Goal: Task Accomplishment & Management: Use online tool/utility

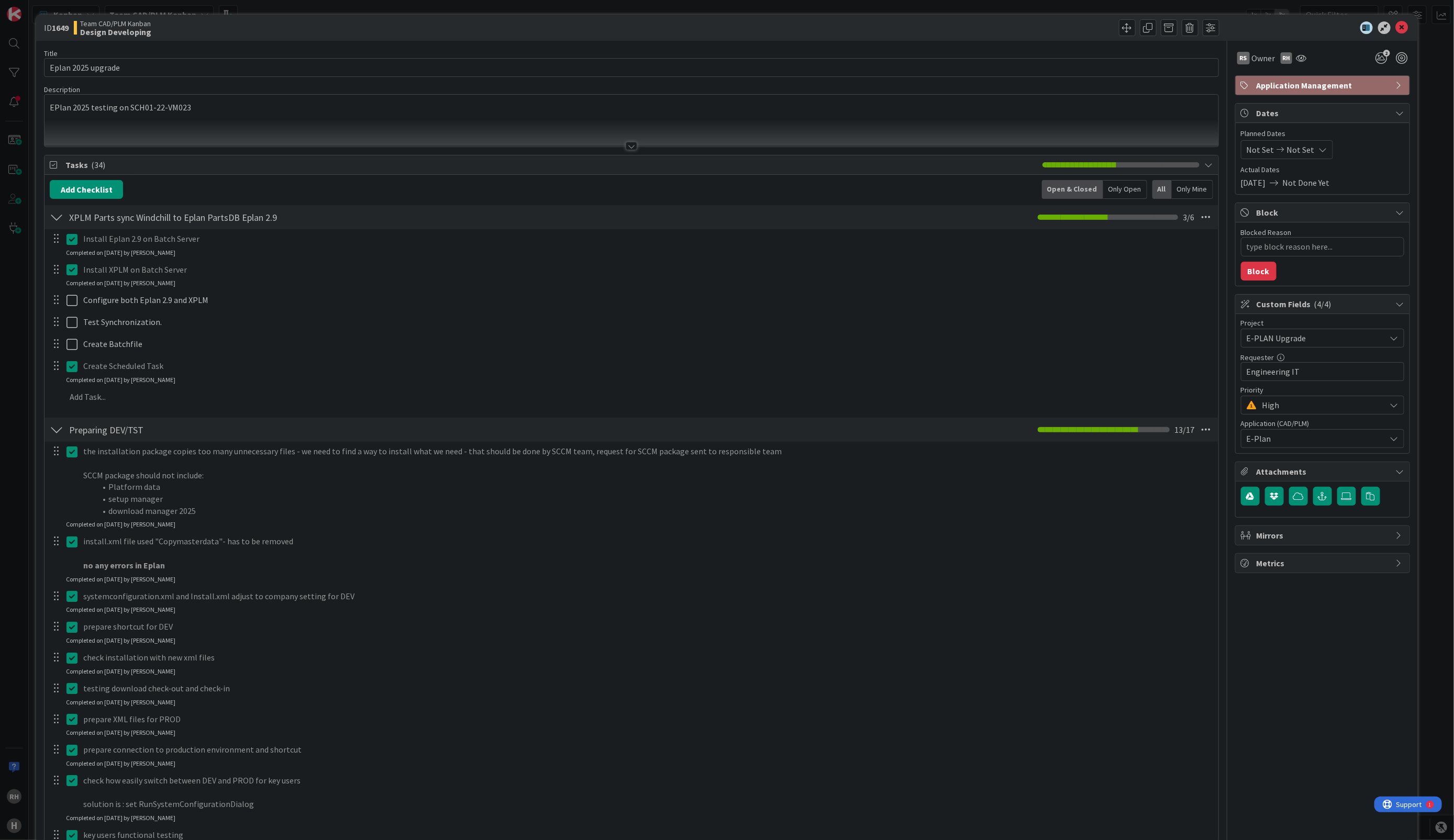
type textarea "x"
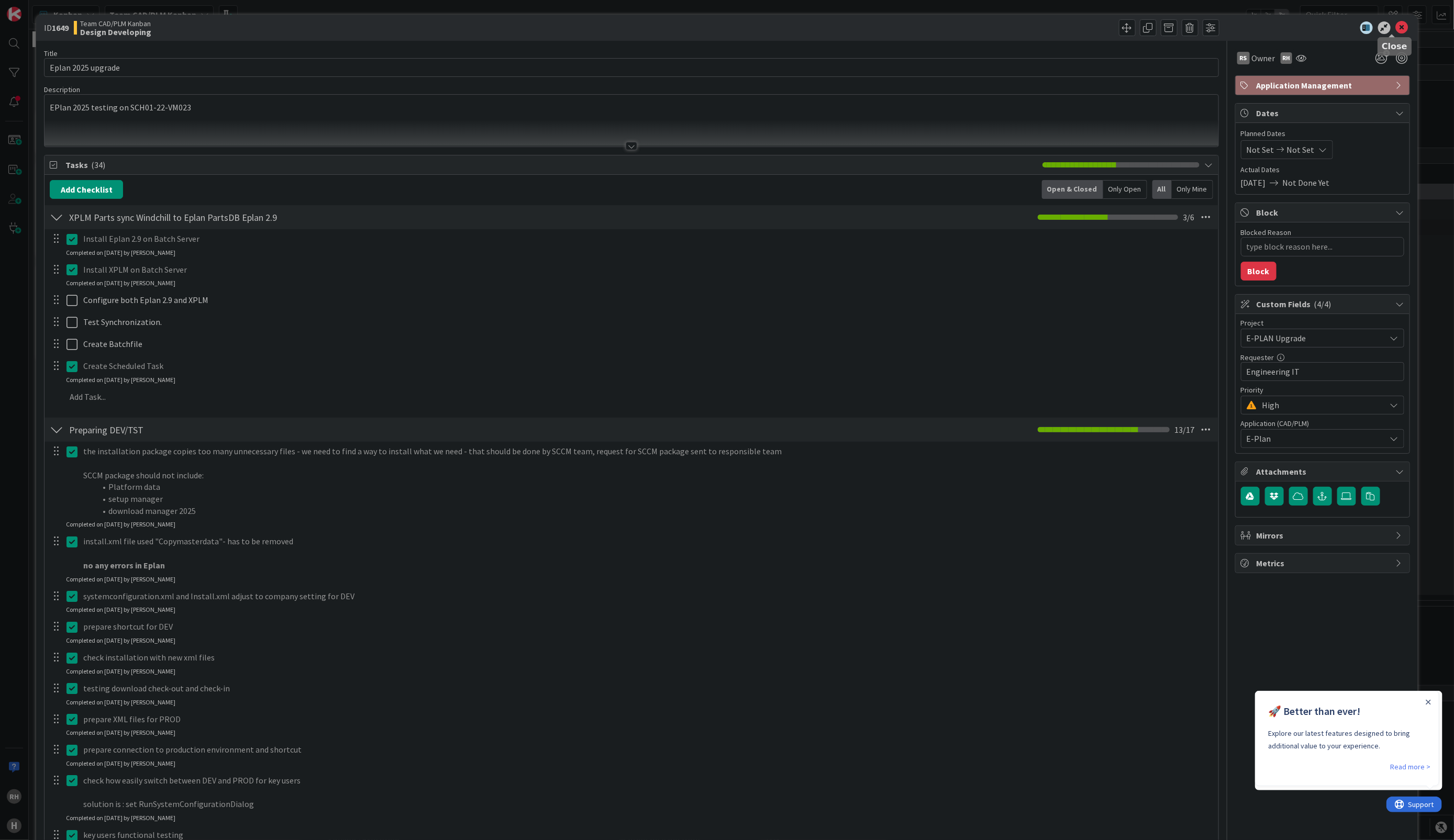
click at [1396, 27] on icon at bounding box center [1402, 28] width 12 height 12
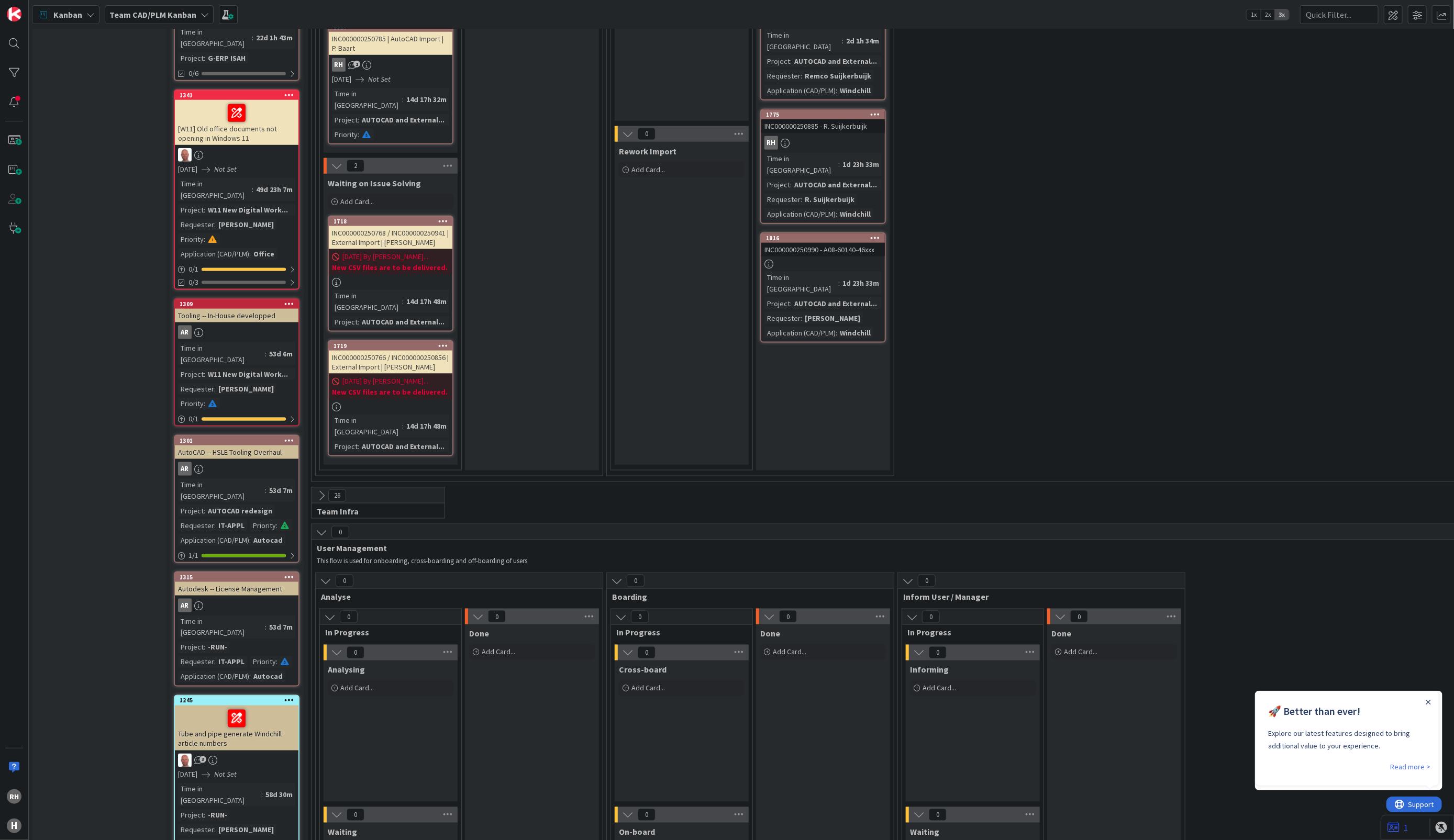
scroll to position [720, 0]
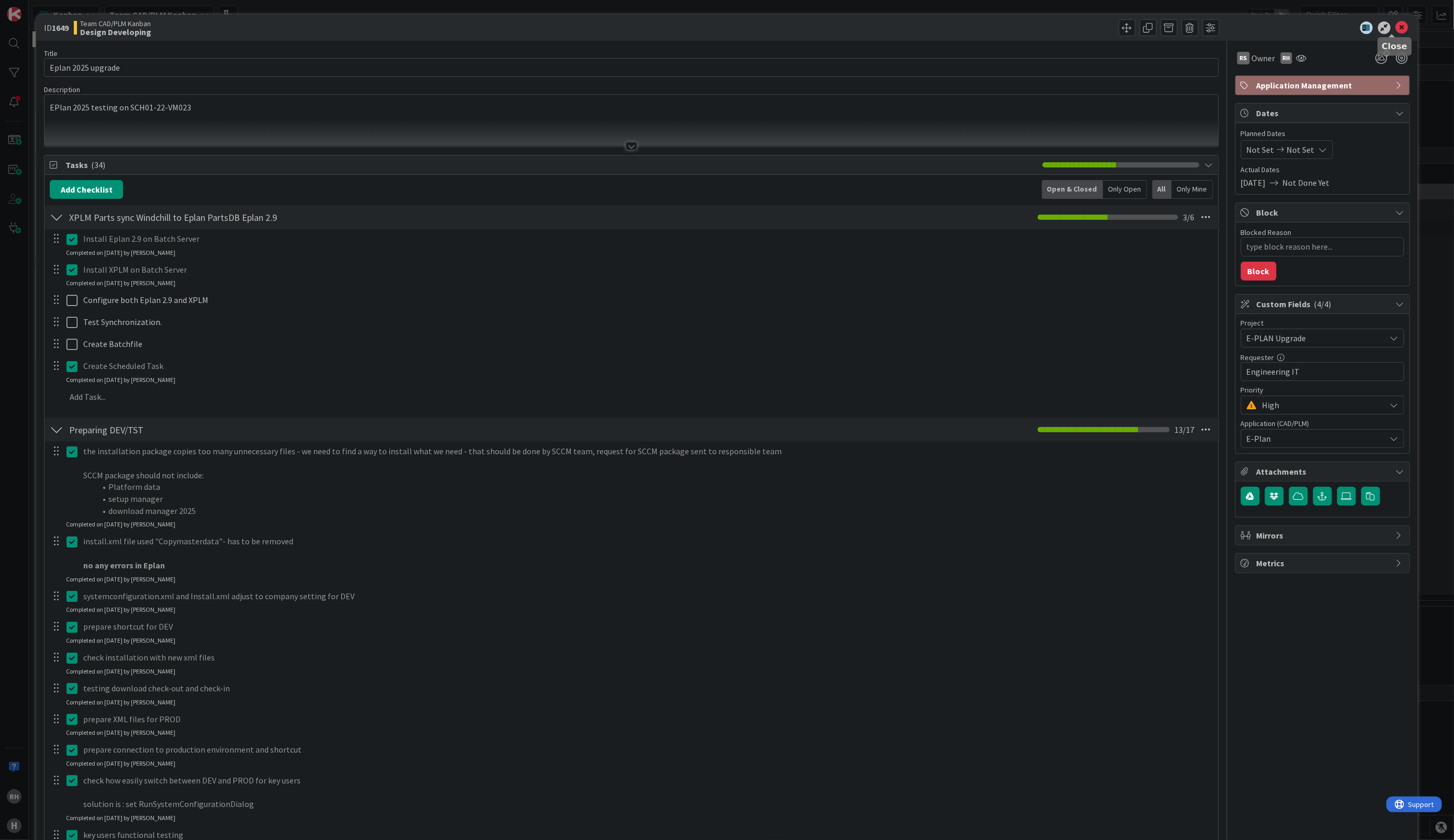
click at [1396, 29] on icon at bounding box center [1402, 28] width 12 height 12
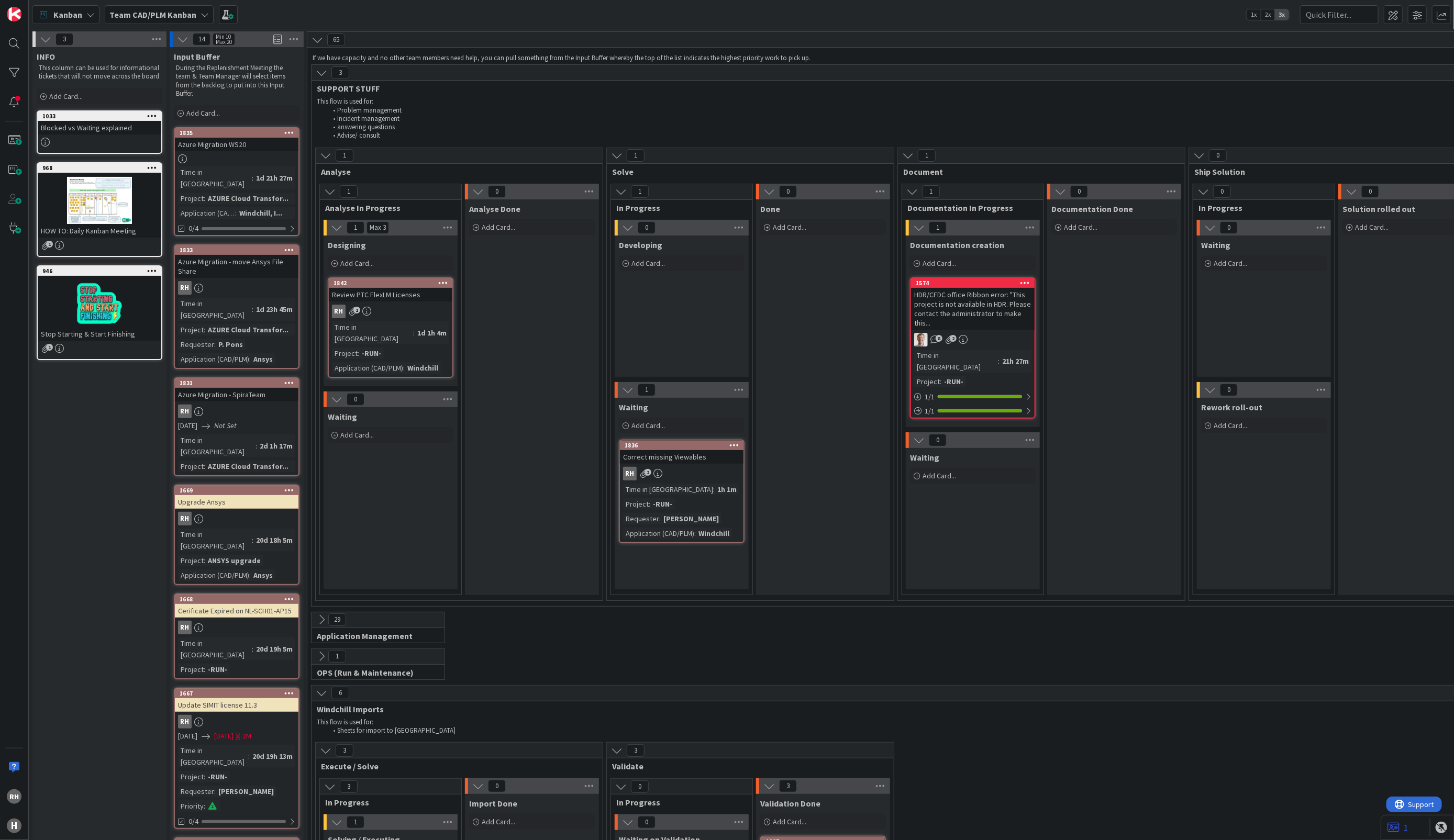
drag, startPoint x: 114, startPoint y: 39, endPoint x: 98, endPoint y: 37, distance: 16.1
click at [98, 37] on div "3" at bounding box center [99, 39] width 134 height 16
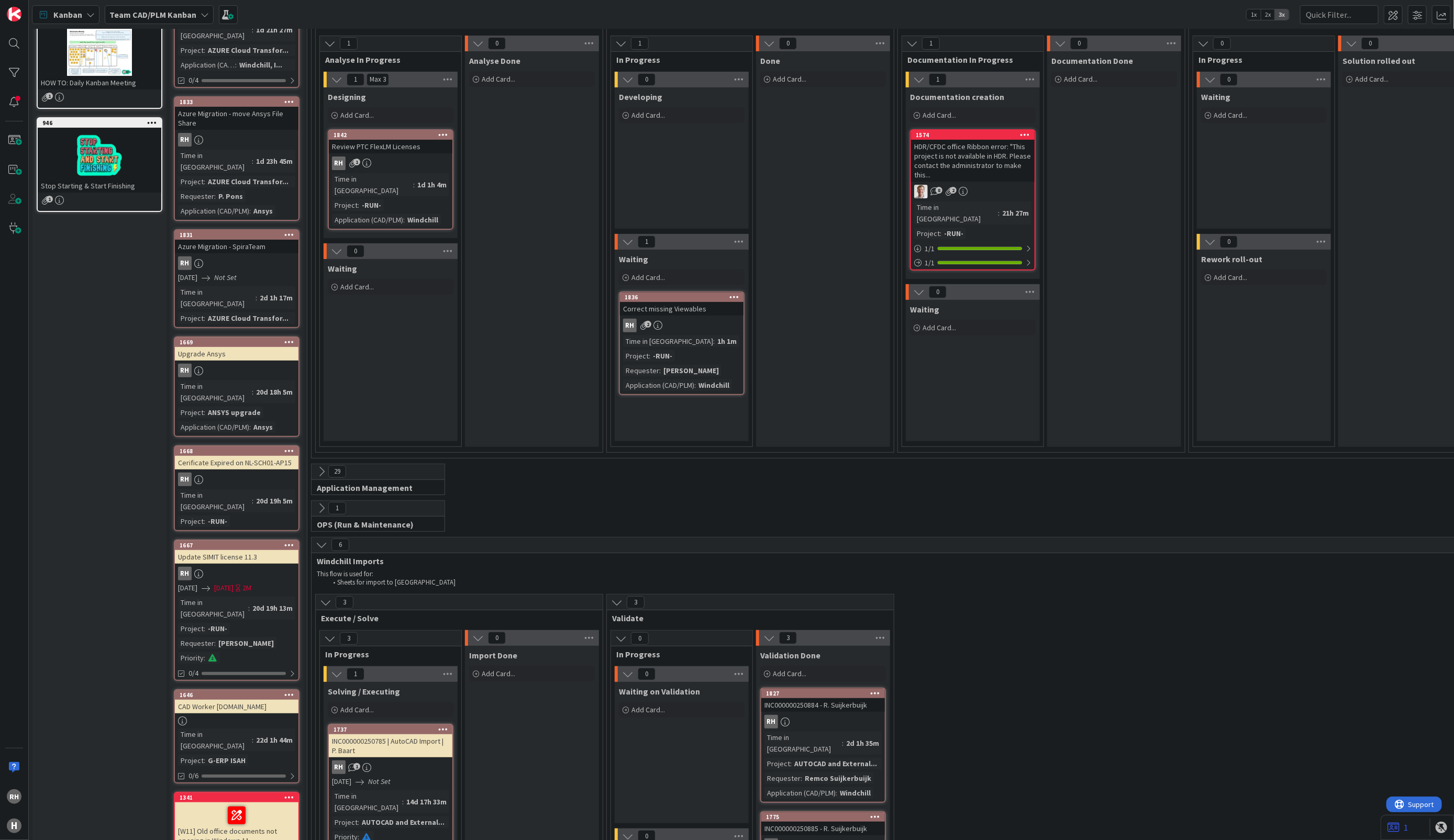
scroll to position [261, 0]
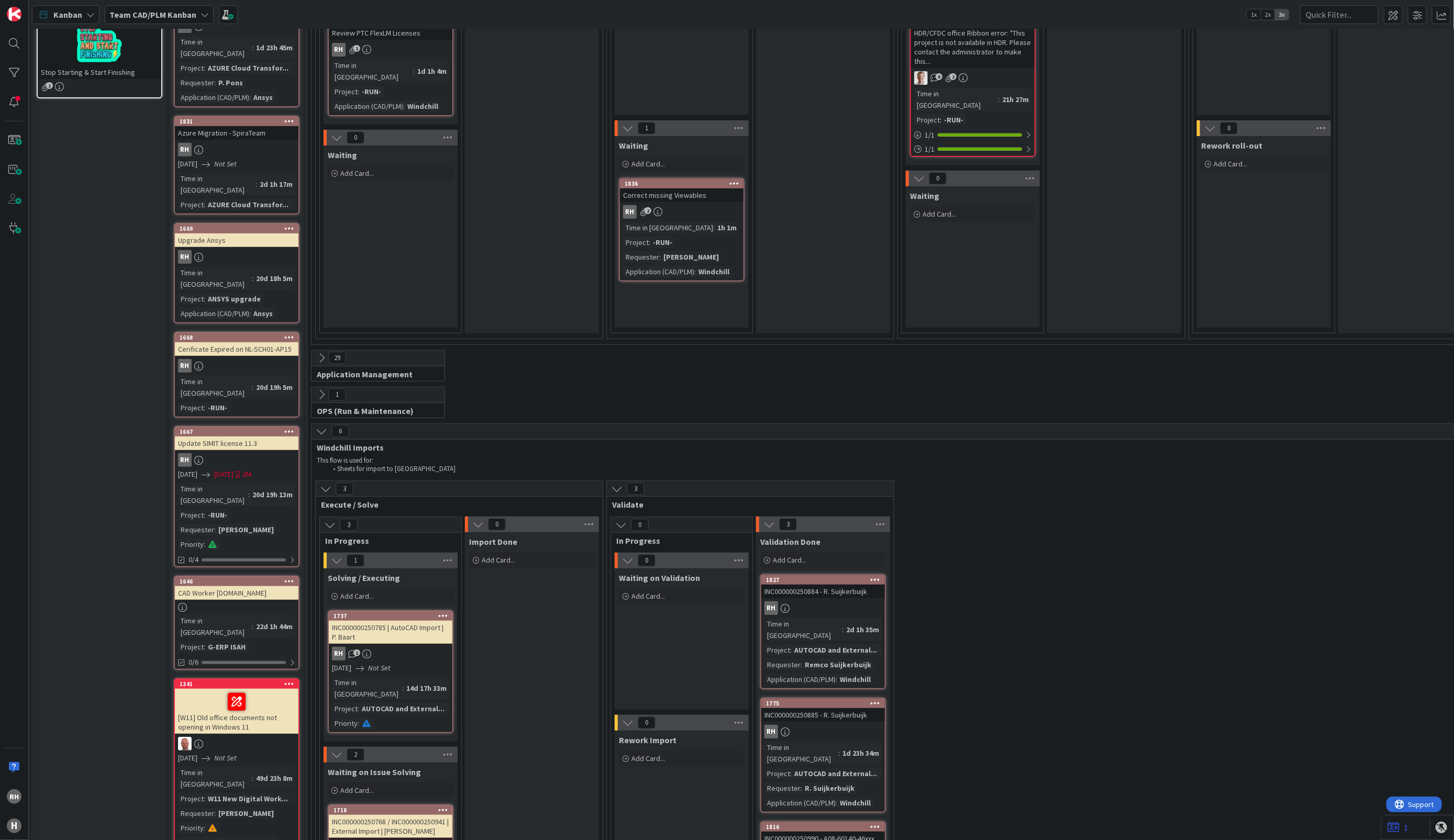
click at [323, 352] on icon at bounding box center [321, 357] width 11 height 11
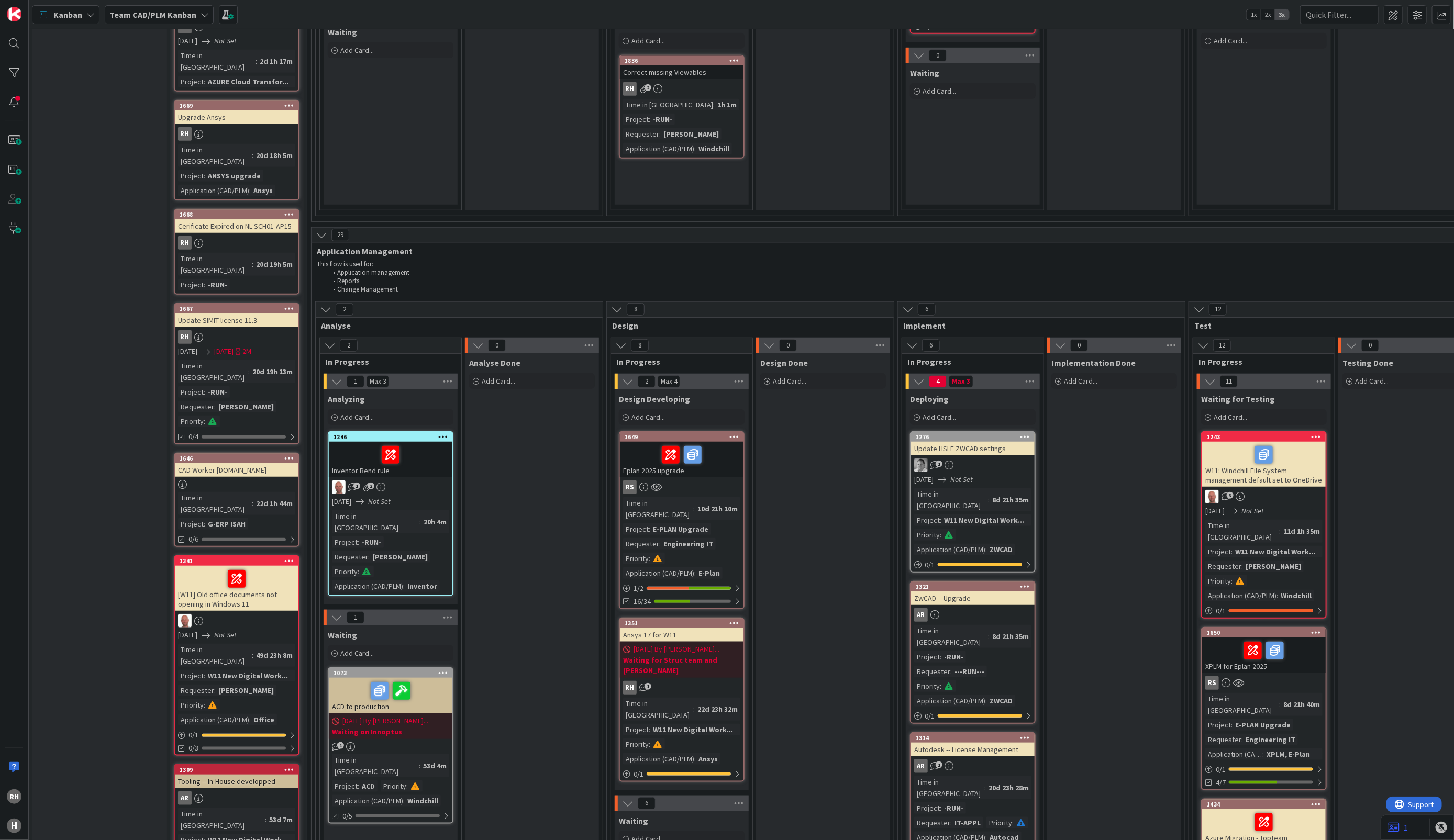
scroll to position [524, 0]
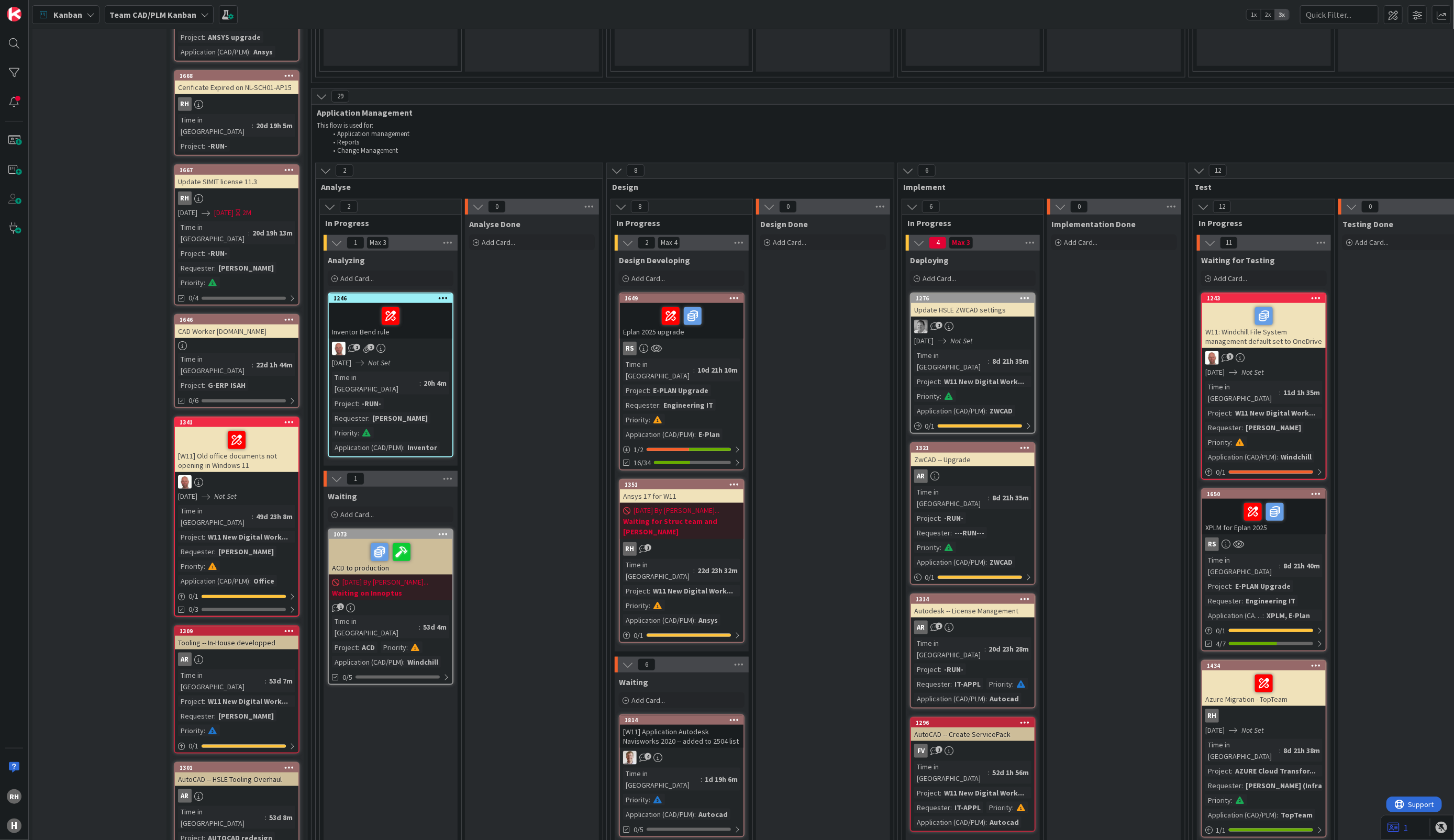
click at [681, 384] on div "E-PLAN Upgrade" at bounding box center [681, 390] width 61 height 11
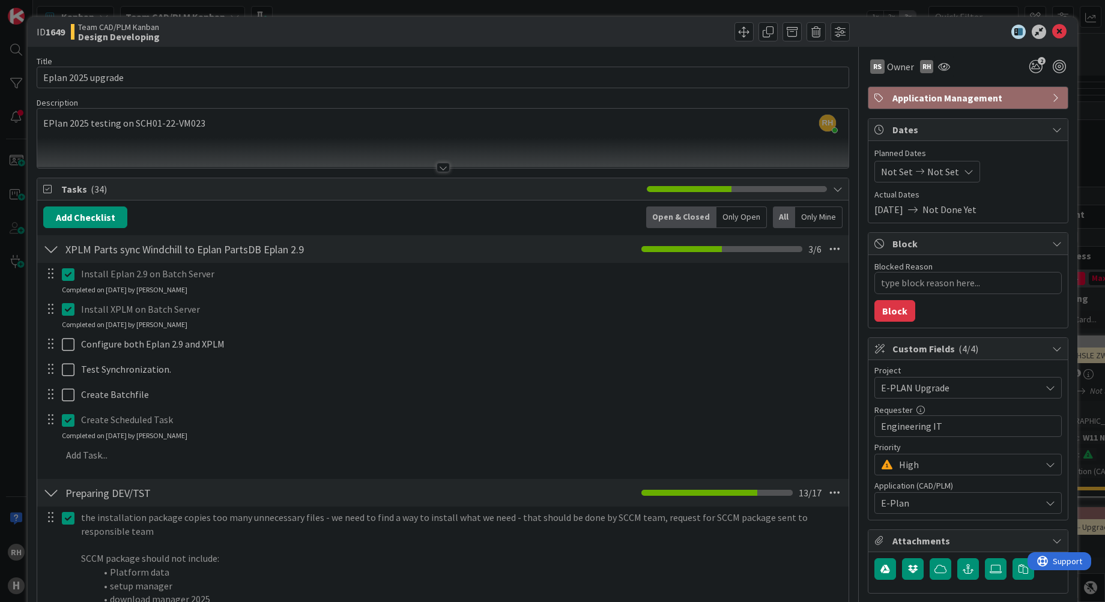
type textarea "x"
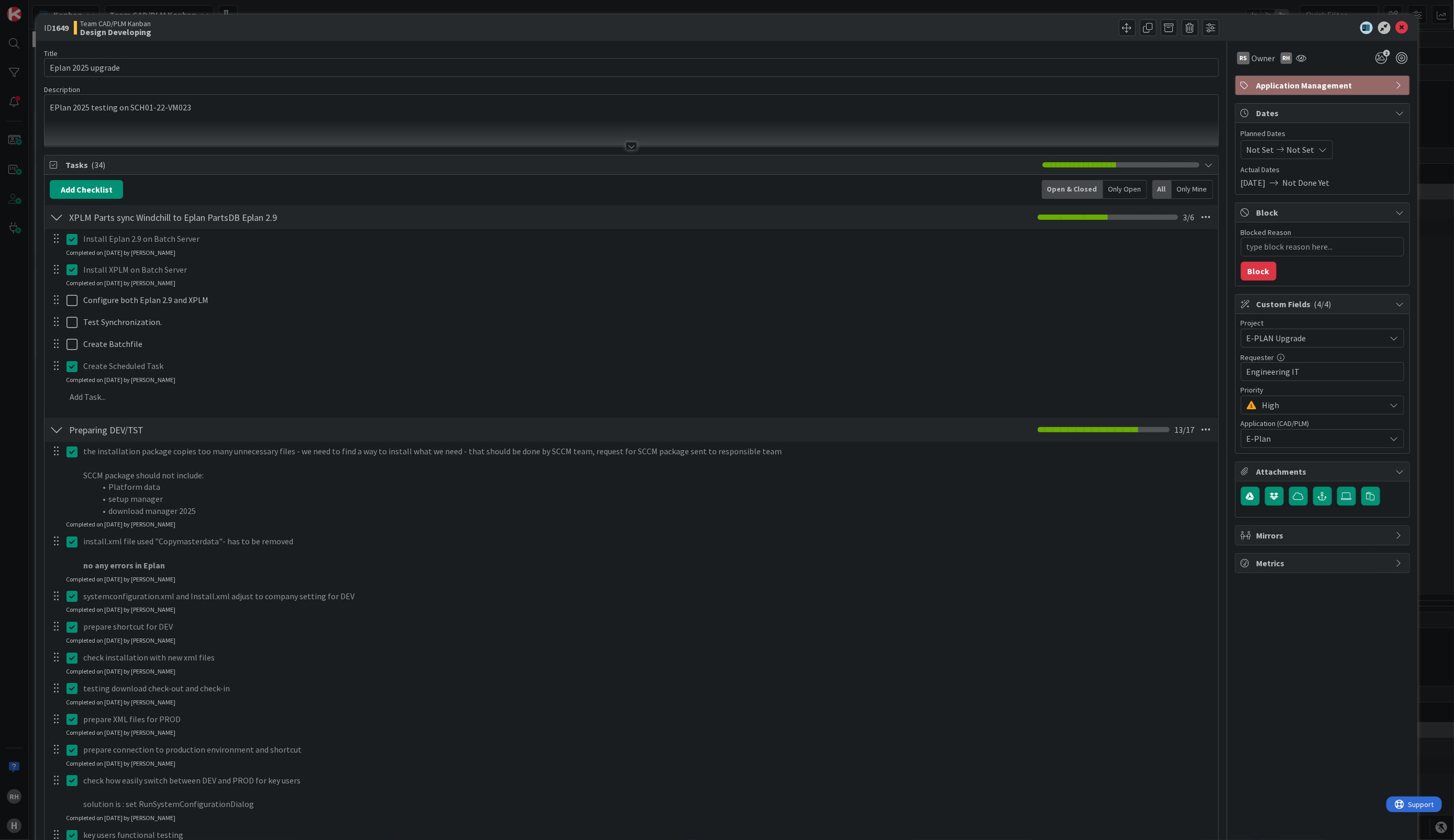
type textarea "x"
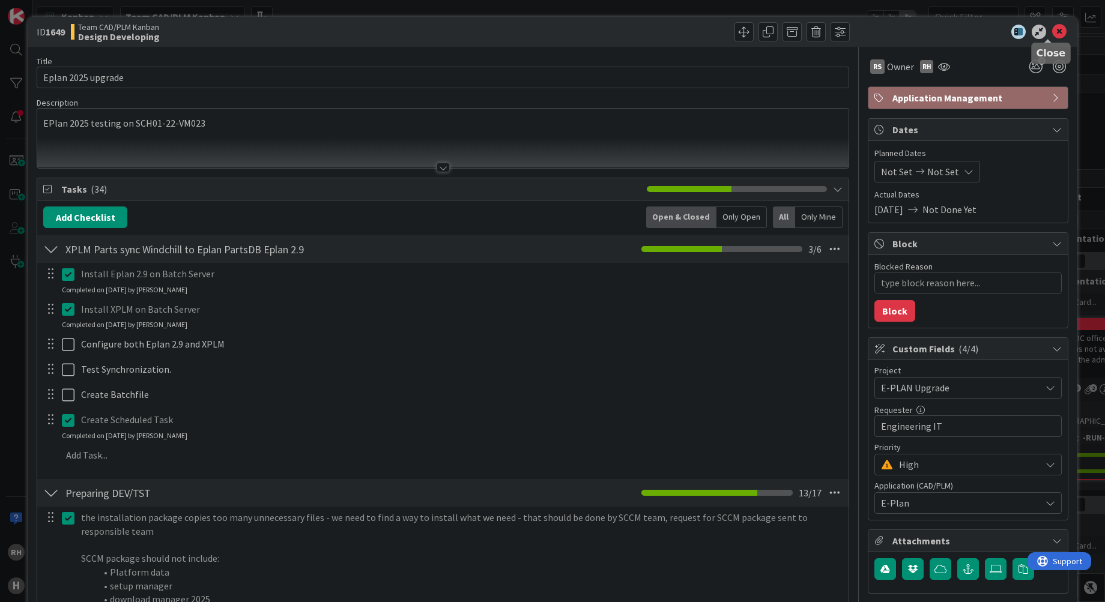
click at [1052, 29] on icon at bounding box center [1059, 32] width 14 height 14
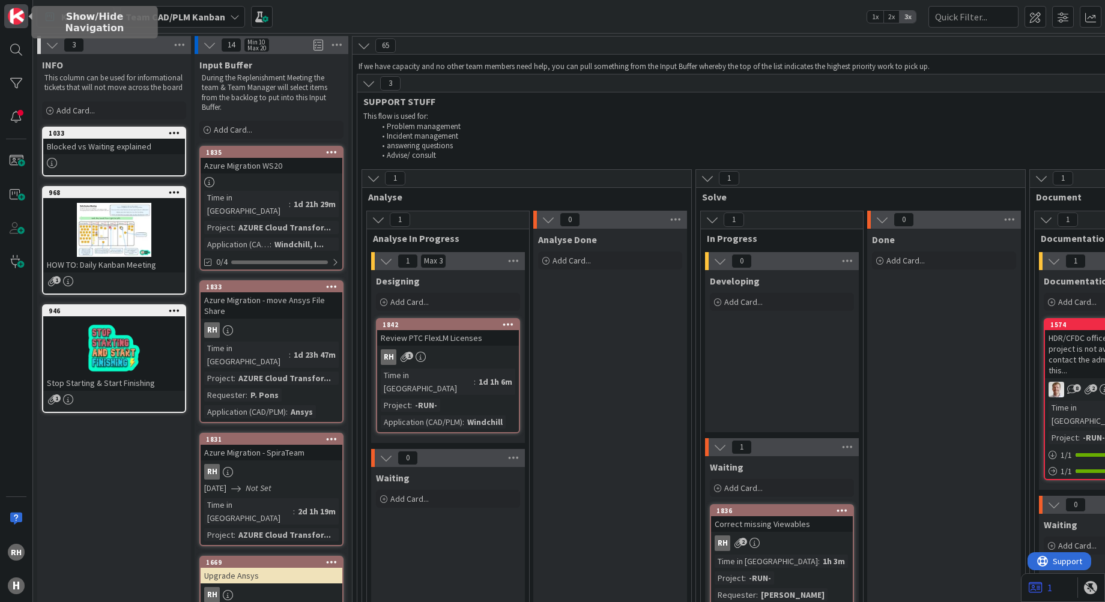
click at [17, 22] on img at bounding box center [16, 16] width 17 height 17
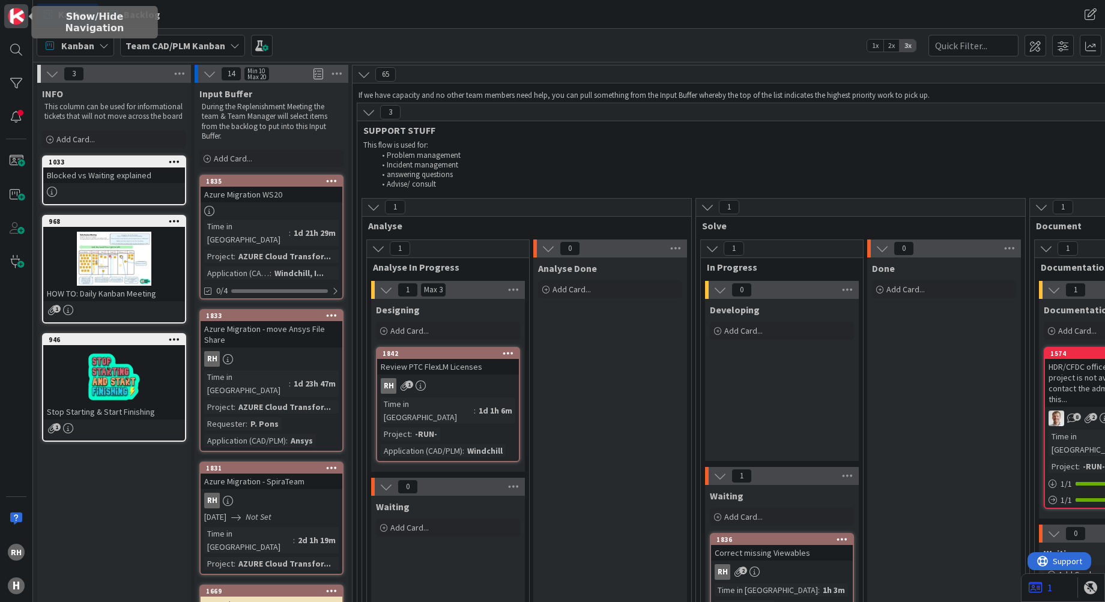
click at [16, 19] on img at bounding box center [16, 16] width 17 height 17
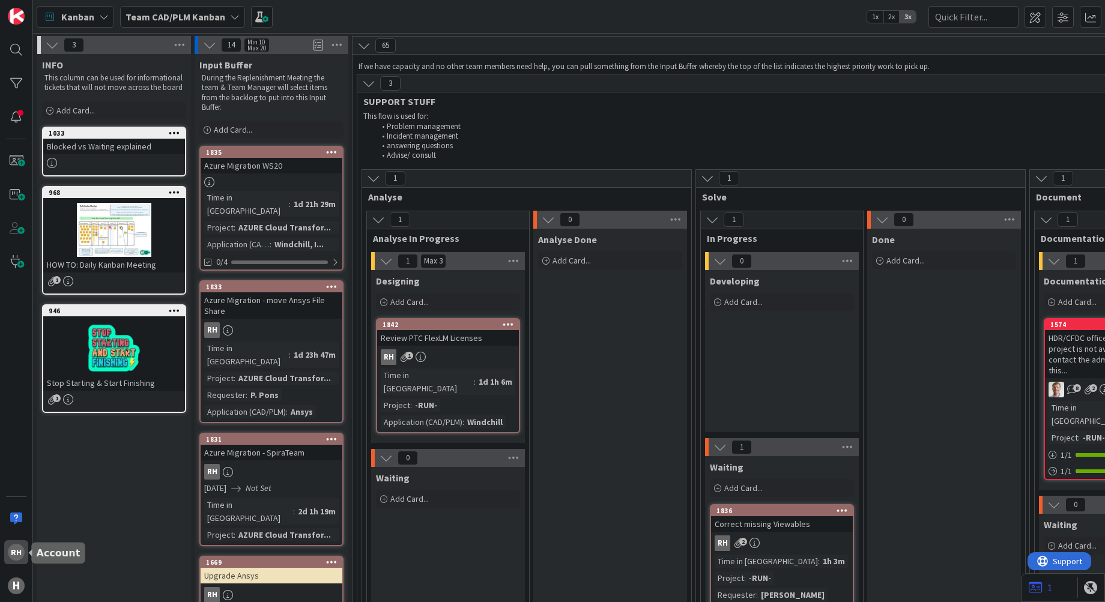
click at [14, 556] on div "RH" at bounding box center [16, 552] width 17 height 17
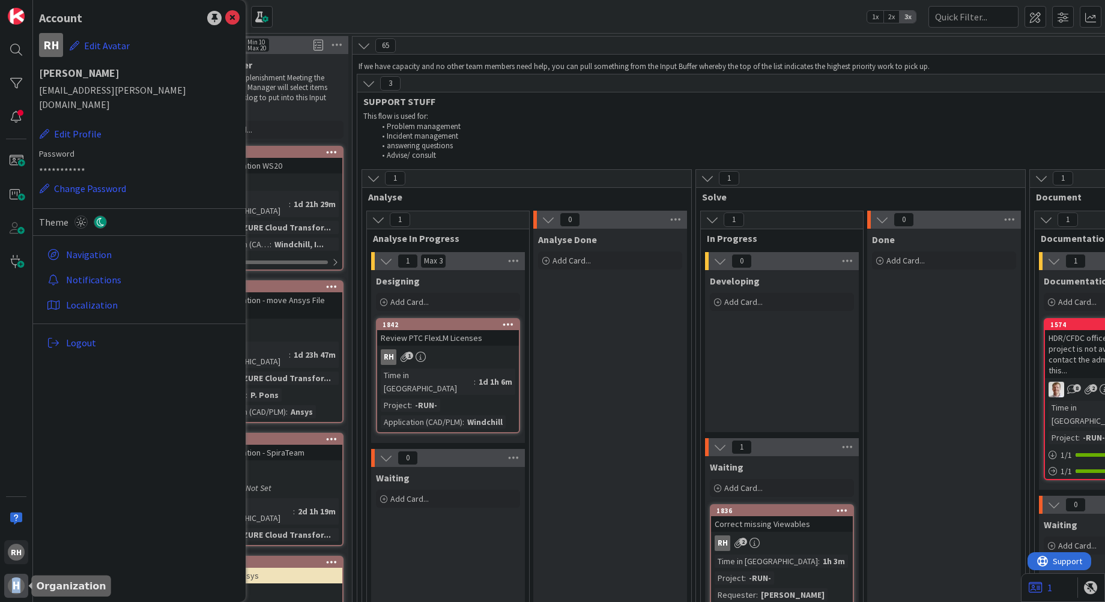
click at [16, 584] on div "H" at bounding box center [16, 586] width 17 height 17
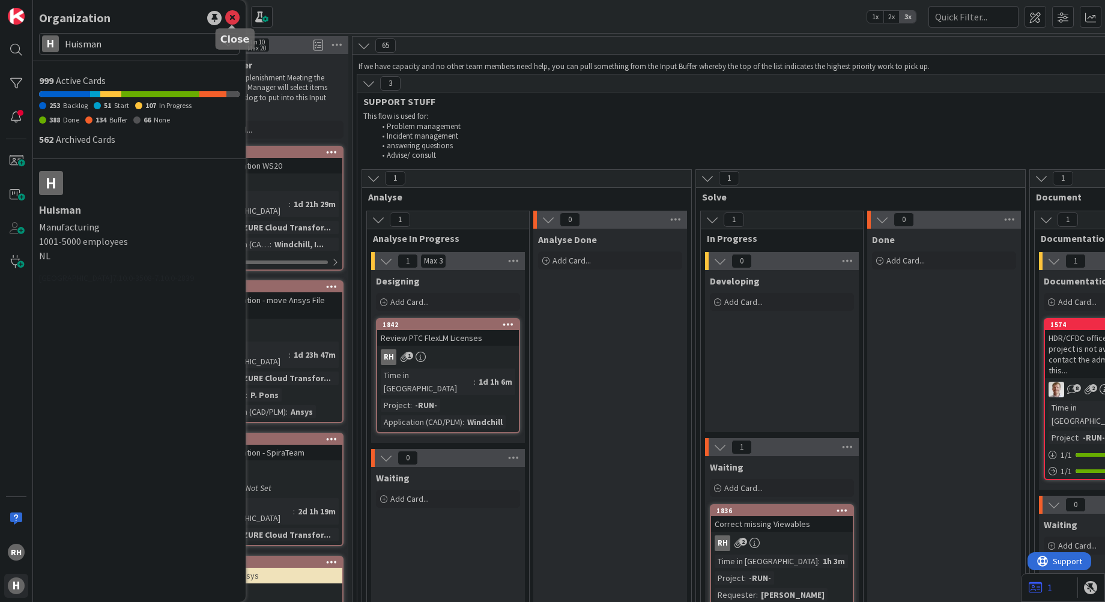
click at [235, 17] on icon at bounding box center [232, 18] width 14 height 14
